Goal: Register for event/course

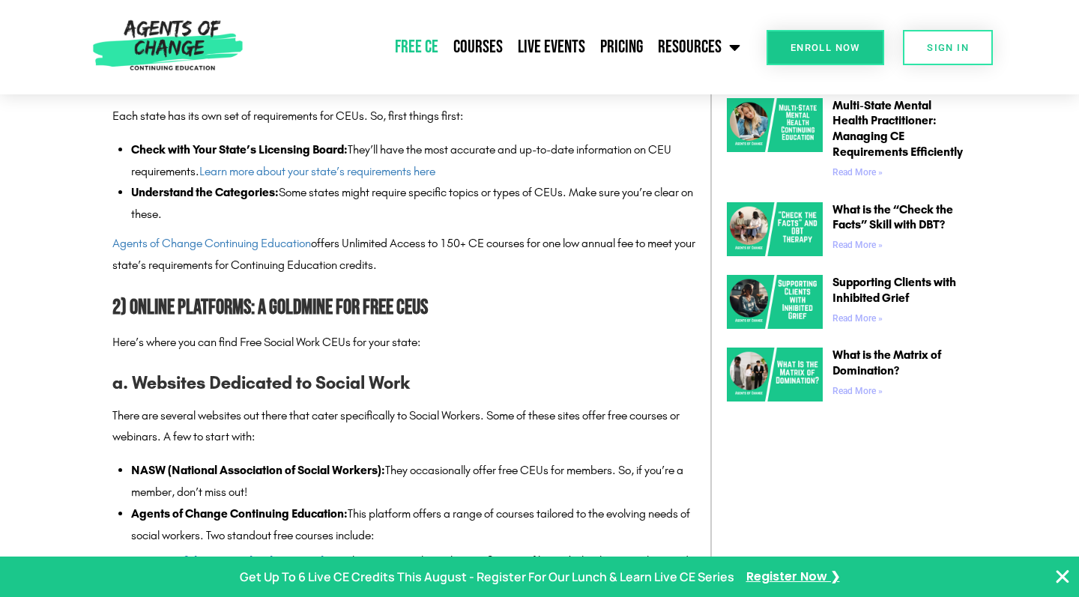
click at [423, 41] on link "Free CE" at bounding box center [416, 46] width 58 height 37
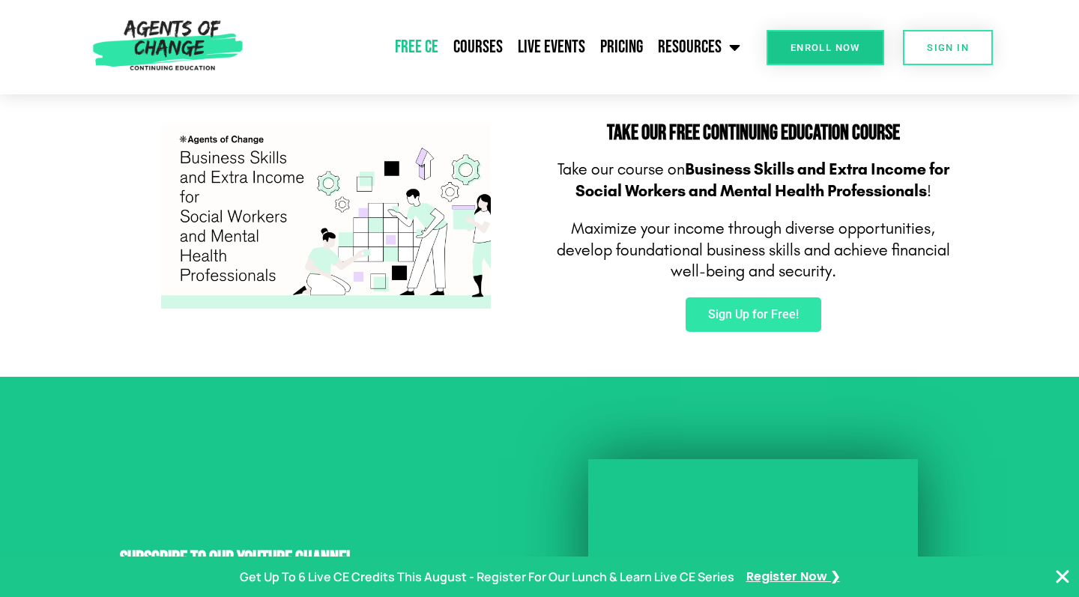
scroll to position [933, 0]
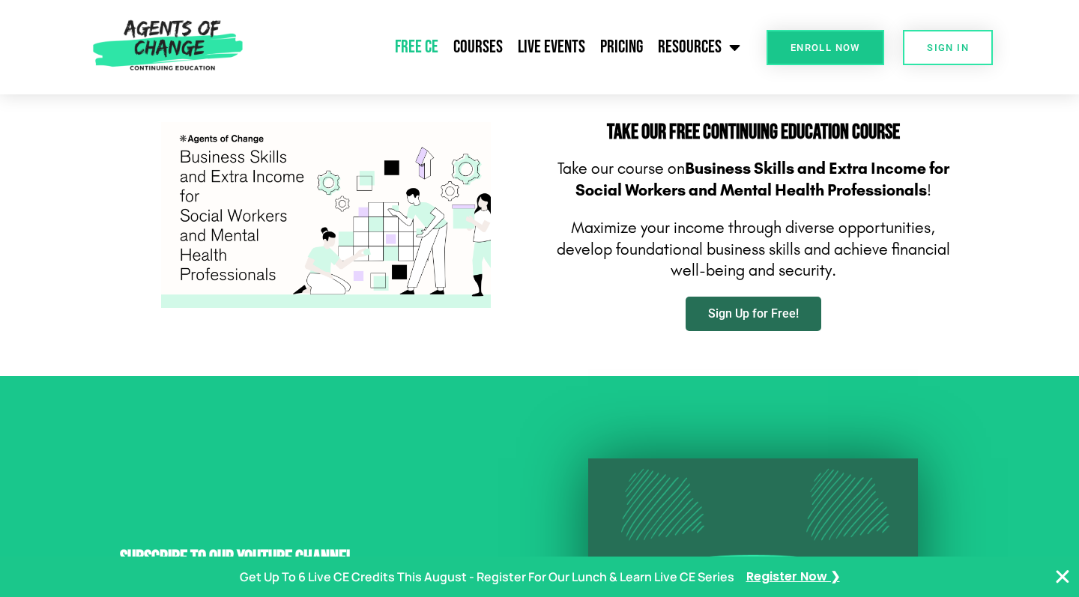
click at [776, 309] on span "Sign Up for Free!" at bounding box center [753, 314] width 91 height 12
click at [981, 234] on section "Take Our FREE Continuing Education Course Take our course on Business Skills an…" at bounding box center [539, 226] width 1079 height 299
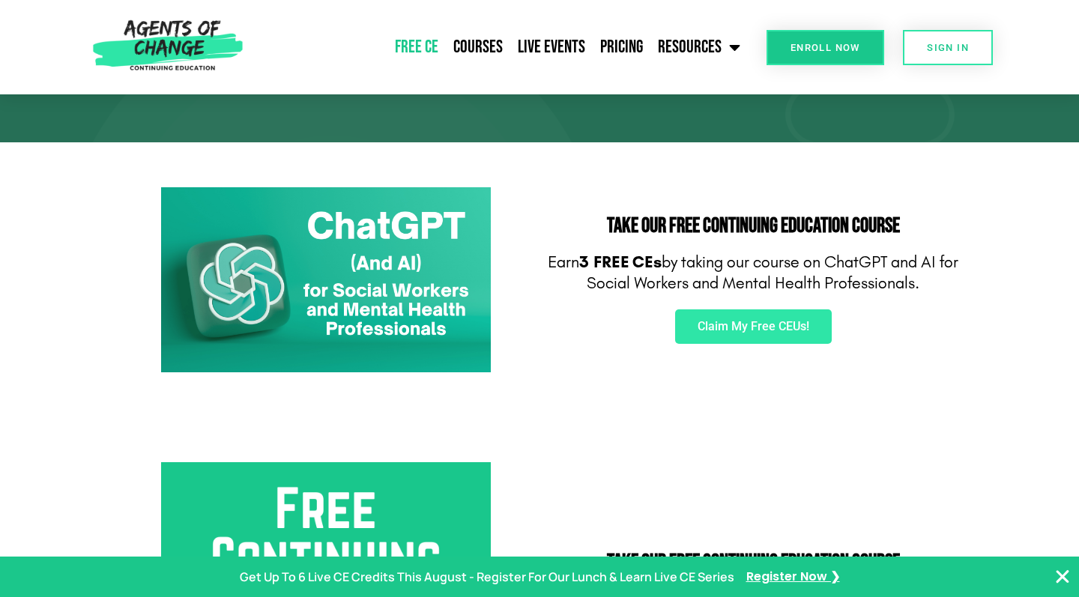
scroll to position [164, 0]
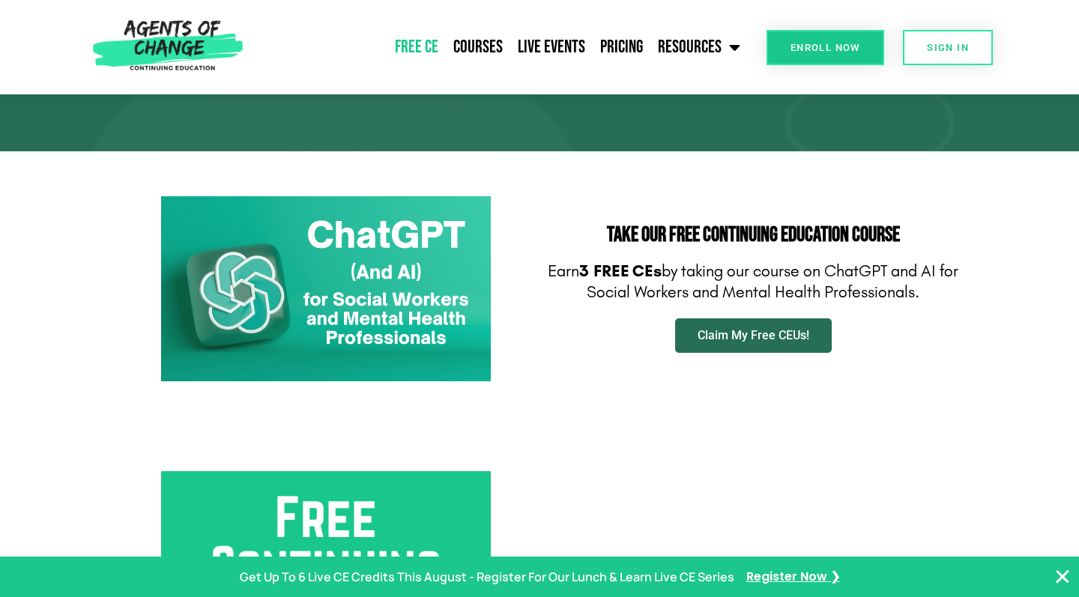
click at [730, 330] on span "Claim My Free CEUs!" at bounding box center [753, 336] width 112 height 12
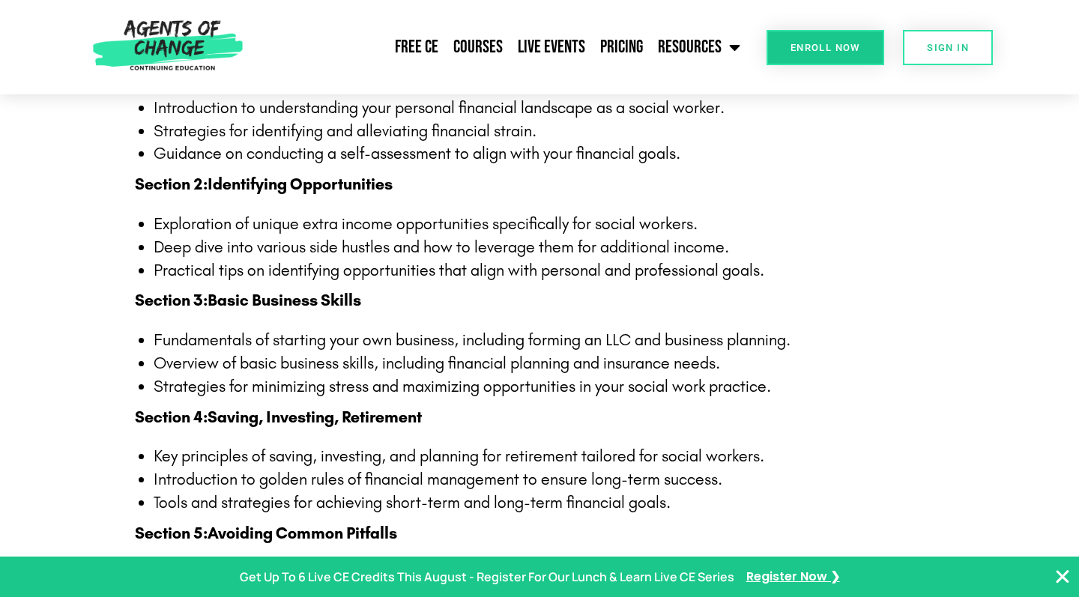
scroll to position [1448, 0]
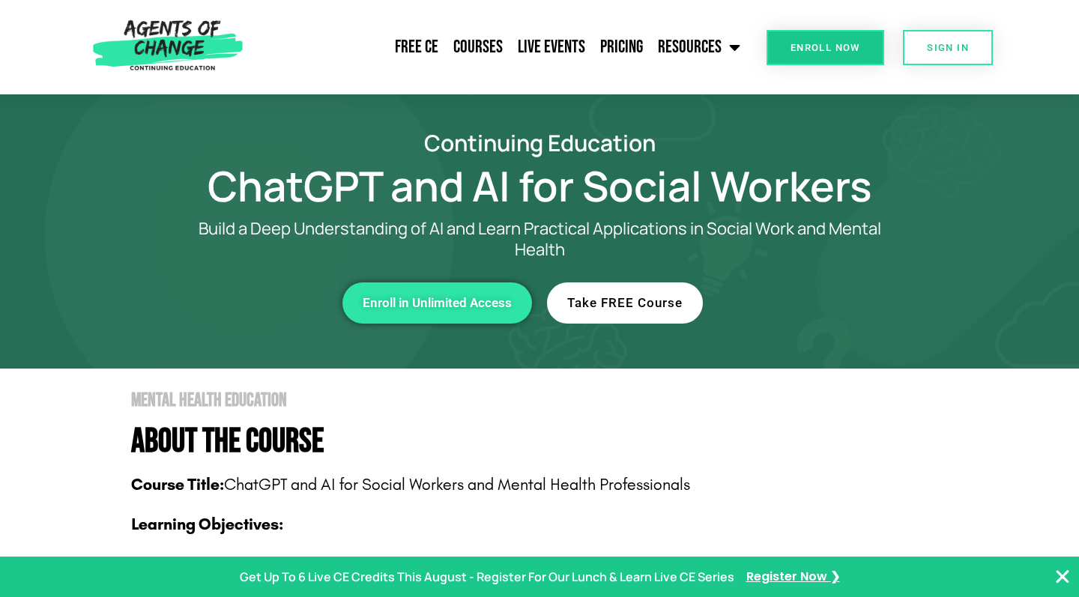
click at [632, 297] on span "Take FREE Course" at bounding box center [624, 303] width 115 height 13
